Goal: Task Accomplishment & Management: Use online tool/utility

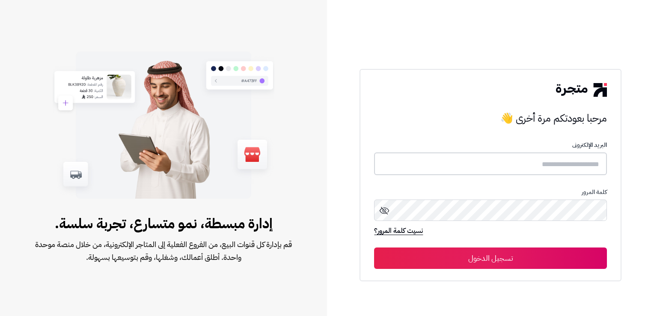
type input "**********"
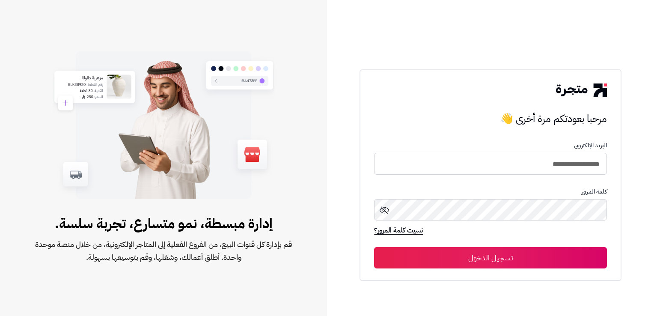
click at [544, 267] on button "تسجيل الدخول" at bounding box center [490, 257] width 232 height 21
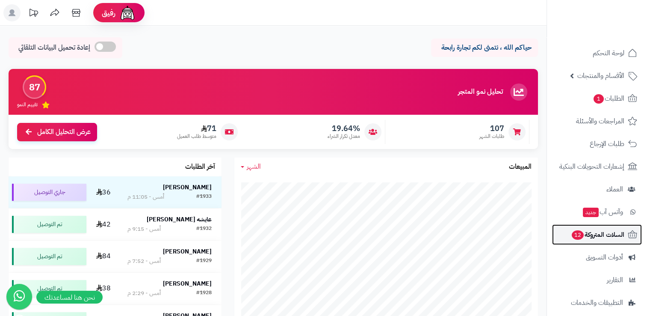
click at [607, 234] on span "السلات المتروكة 12" at bounding box center [597, 234] width 53 height 12
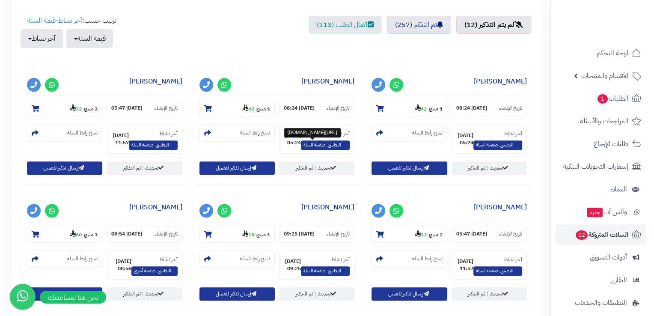
scroll to position [299, 0]
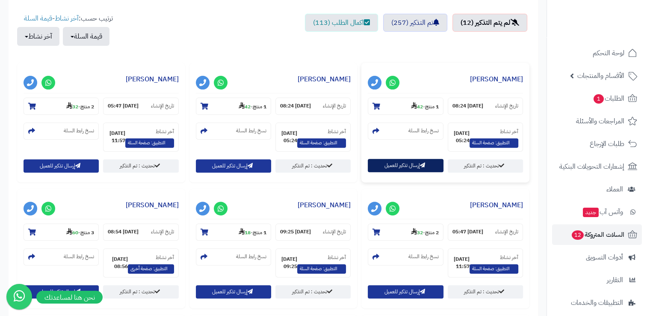
click at [415, 167] on button "إرسال تذكير للعميل" at bounding box center [405, 165] width 75 height 13
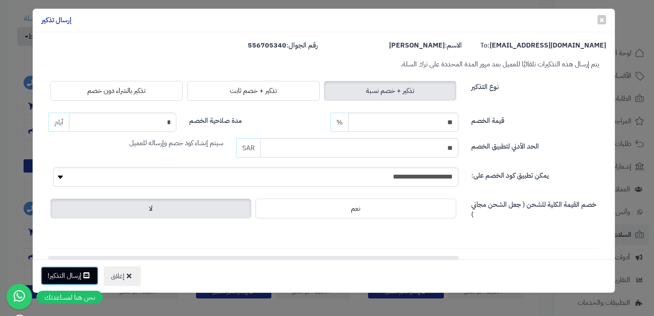
click at [85, 269] on button "إرسال التذكير!" at bounding box center [70, 275] width 58 height 19
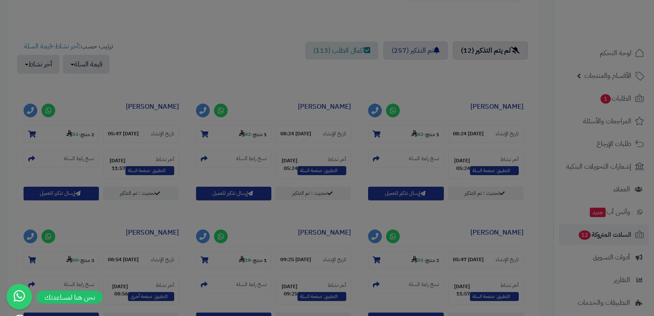
scroll to position [327, 0]
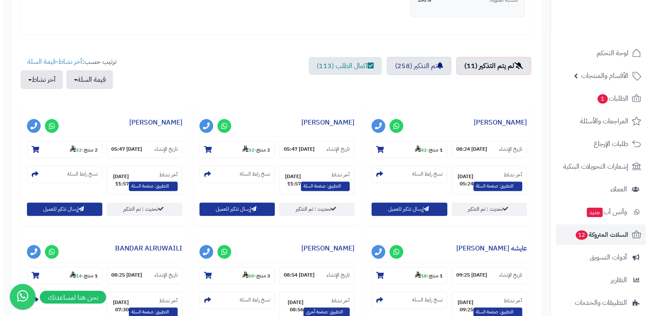
scroll to position [257, 0]
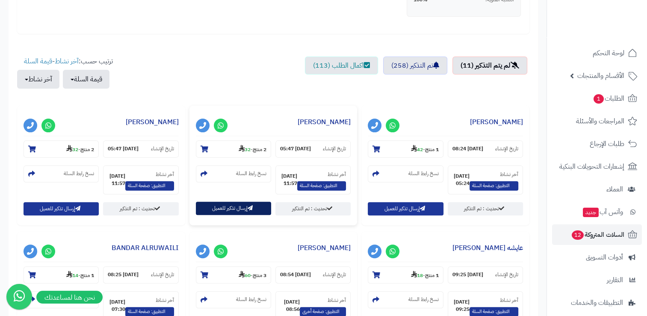
click at [235, 208] on button "إرسال تذكير للعميل" at bounding box center [233, 207] width 75 height 13
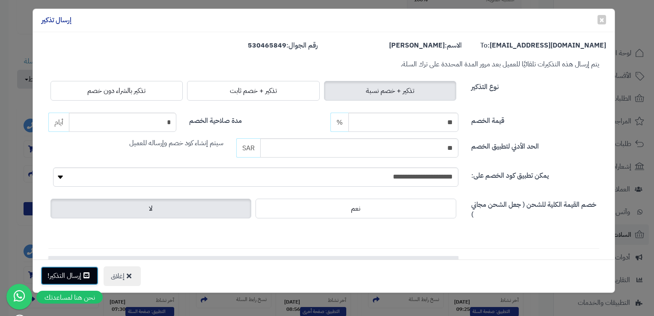
click at [71, 268] on button "إرسال التذكير!" at bounding box center [70, 275] width 58 height 19
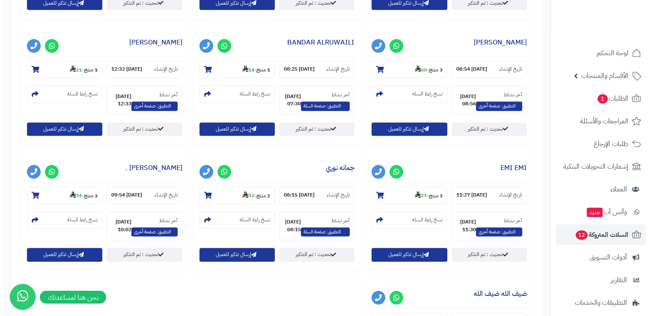
scroll to position [471, 0]
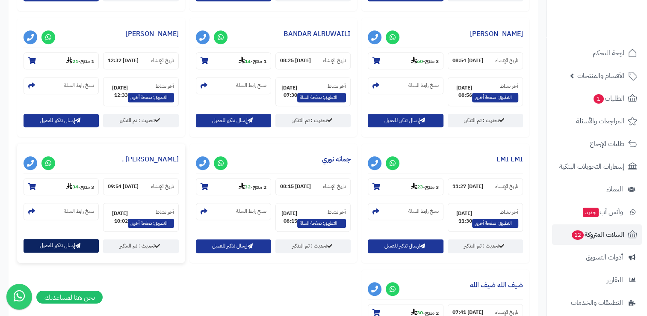
click at [78, 247] on icon "button" at bounding box center [77, 245] width 5 height 5
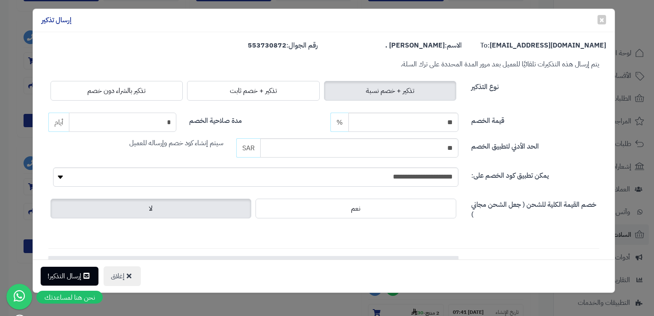
click at [171, 127] on input "*" at bounding box center [122, 121] width 107 height 19
type input "*"
click at [72, 276] on button "إرسال التذكير!" at bounding box center [70, 275] width 58 height 19
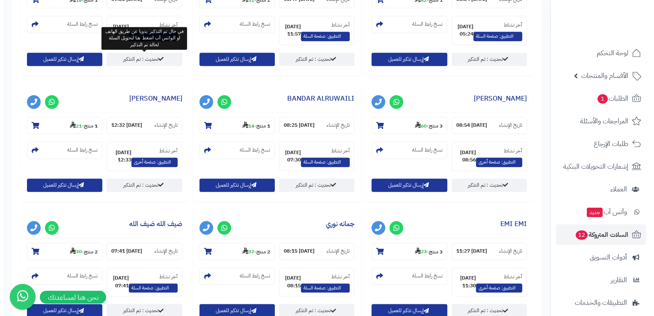
scroll to position [428, 0]
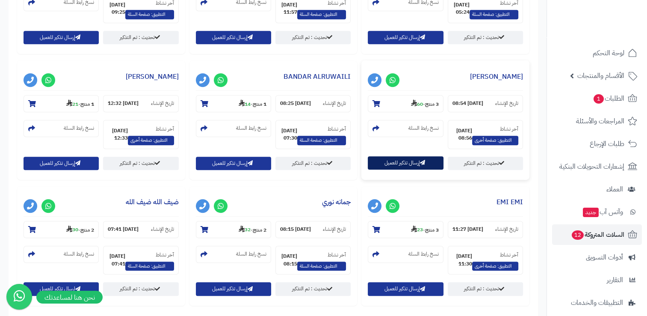
click at [414, 164] on button "إرسال تذكير للعميل" at bounding box center [405, 162] width 75 height 13
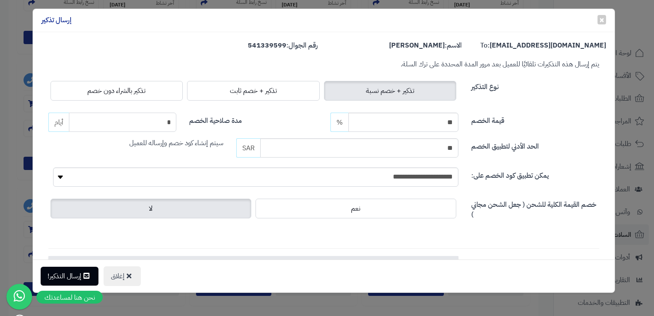
click at [162, 124] on input "*" at bounding box center [122, 121] width 107 height 19
type input "*"
click at [80, 271] on button "إرسال التذكير!" at bounding box center [70, 275] width 58 height 19
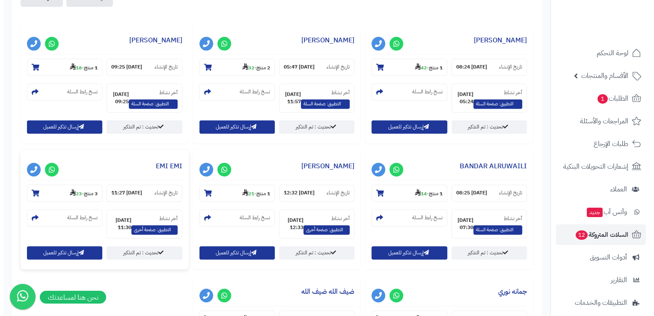
scroll to position [342, 0]
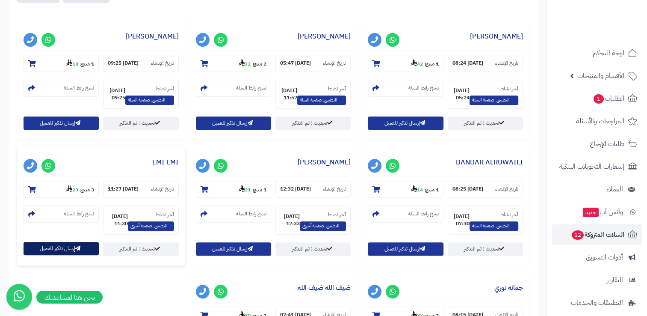
click at [81, 253] on button "إرسال تذكير للعميل" at bounding box center [61, 248] width 75 height 13
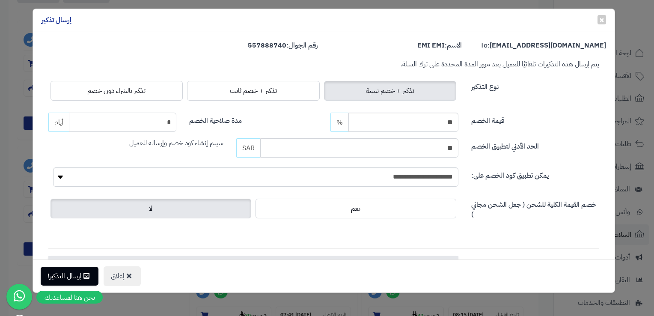
click at [175, 118] on input "*" at bounding box center [122, 121] width 107 height 19
type input "*"
click at [74, 278] on button "إرسال التذكير!" at bounding box center [70, 275] width 58 height 19
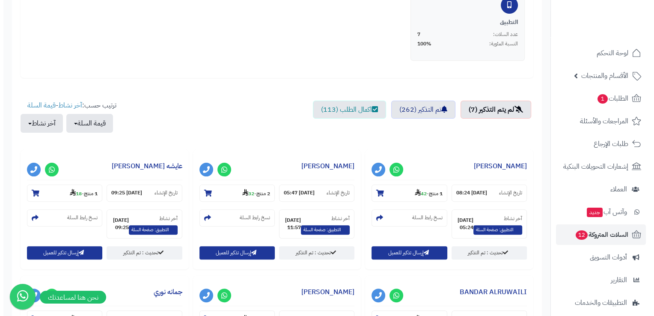
scroll to position [214, 0]
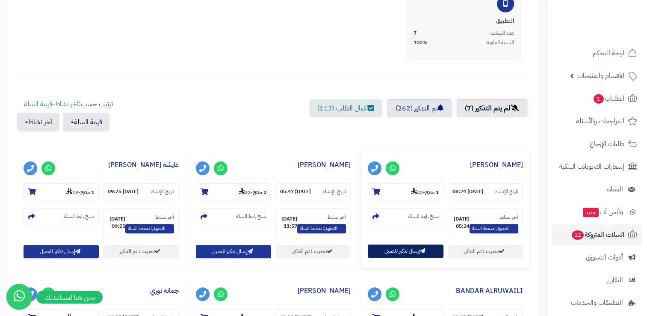
click at [407, 250] on button "إرسال تذكير للعميل" at bounding box center [405, 250] width 75 height 13
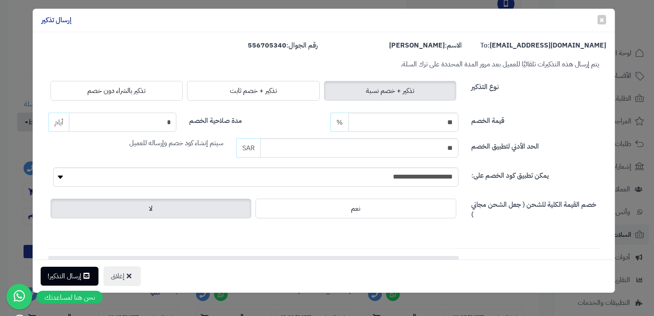
click at [171, 118] on input "*" at bounding box center [122, 121] width 107 height 19
type input "*"
click at [63, 278] on button "إرسال التذكير!" at bounding box center [70, 275] width 58 height 19
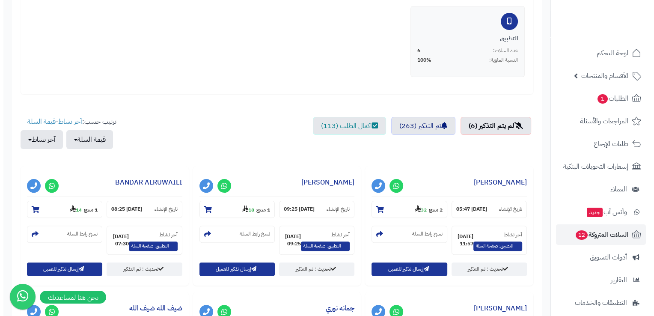
scroll to position [214, 0]
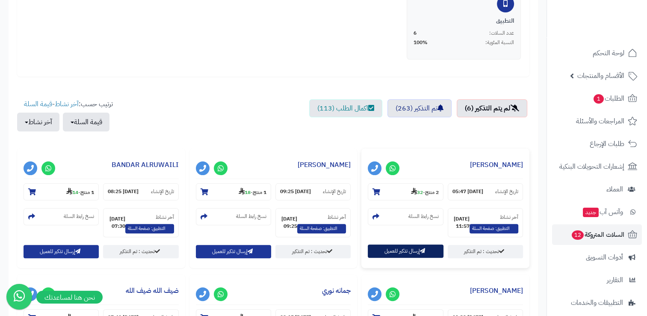
click at [395, 249] on button "إرسال تذكير للعميل" at bounding box center [405, 250] width 75 height 13
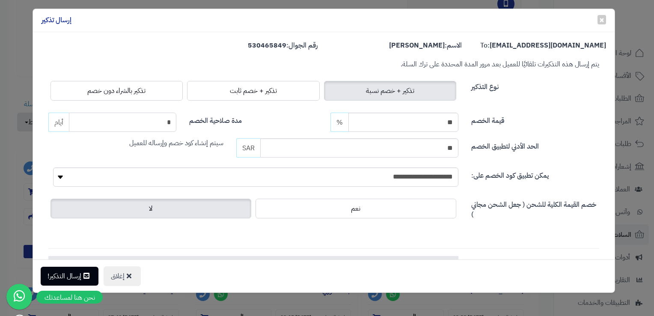
click at [153, 126] on input "*" at bounding box center [122, 121] width 107 height 19
type input "*"
click at [89, 278] on icon at bounding box center [86, 275] width 6 height 7
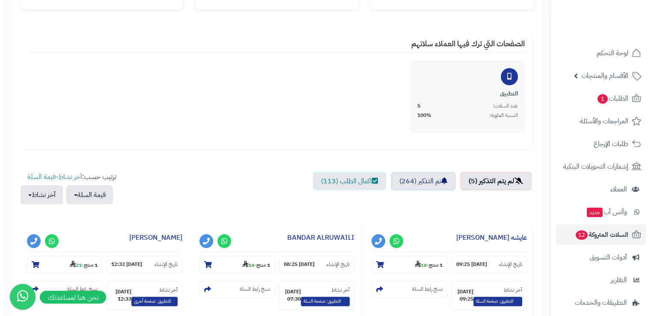
scroll to position [171, 0]
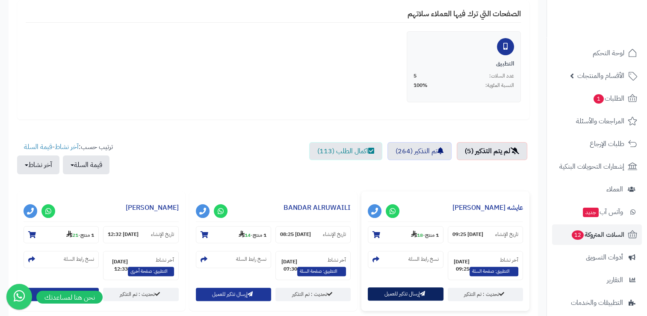
click at [406, 296] on button "إرسال تذكير للعميل" at bounding box center [405, 293] width 75 height 13
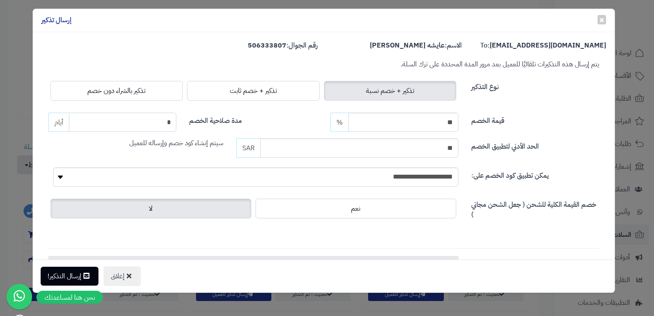
click at [176, 124] on input "*" at bounding box center [122, 121] width 107 height 19
type input "*"
click at [87, 278] on icon at bounding box center [86, 275] width 6 height 7
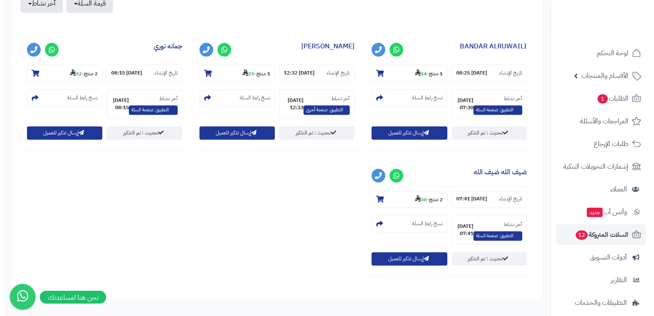
scroll to position [342, 0]
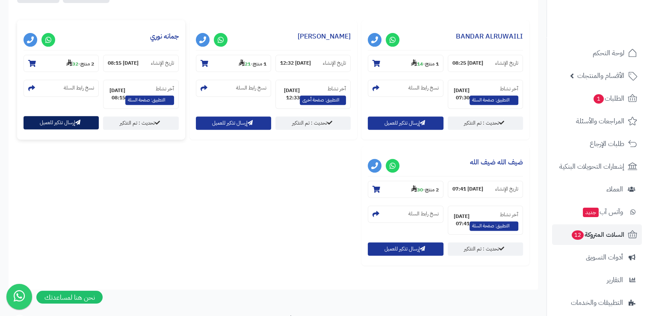
click at [45, 126] on button "إرسال تذكير للعميل" at bounding box center [61, 122] width 75 height 13
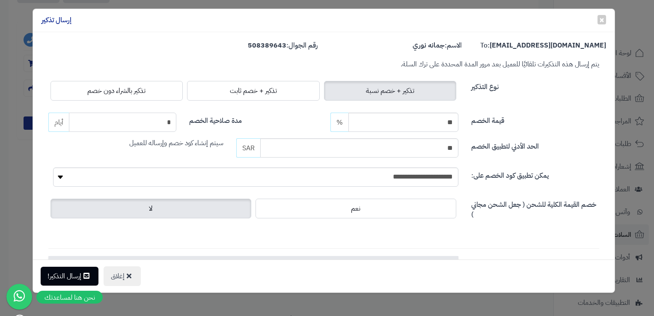
click at [157, 115] on input "*" at bounding box center [122, 121] width 107 height 19
type input "*"
click at [80, 268] on button "إرسال التذكير!" at bounding box center [70, 275] width 58 height 19
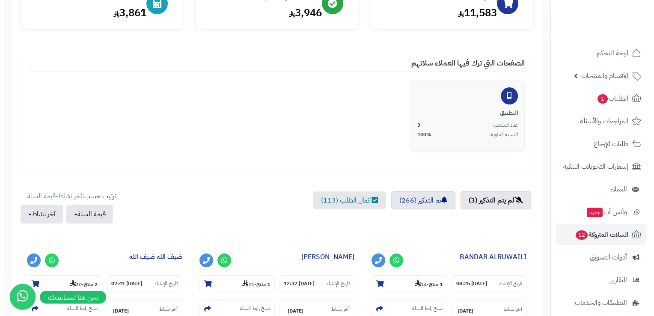
scroll to position [257, 0]
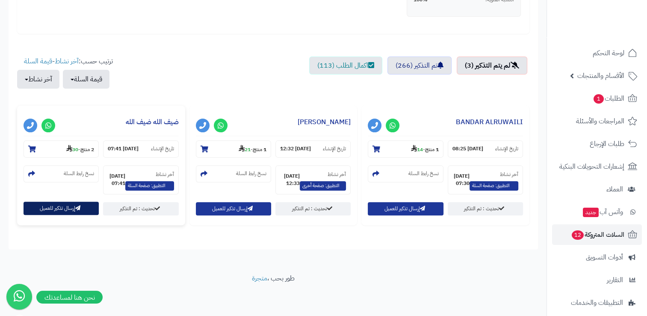
click at [47, 210] on button "إرسال تذكير للعميل" at bounding box center [61, 207] width 75 height 13
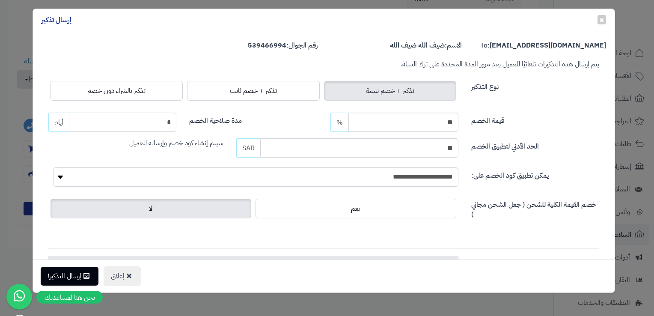
click at [160, 124] on input "*" at bounding box center [122, 121] width 107 height 19
type input "*"
click at [81, 276] on button "إرسال التذكير!" at bounding box center [70, 275] width 58 height 19
